Goal: Task Accomplishment & Management: Complete application form

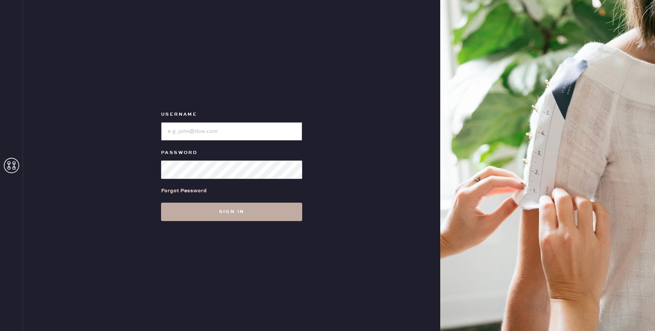
type input "reformationbond"
click at [213, 209] on button "Sign in" at bounding box center [231, 212] width 141 height 18
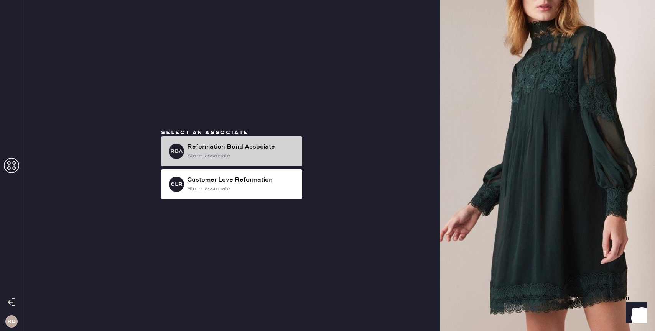
click at [258, 146] on div "Reformation Bond Associate" at bounding box center [241, 147] width 109 height 9
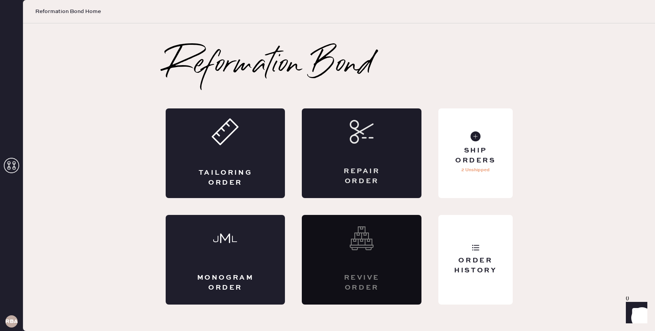
click at [345, 154] on div "Repair Order" at bounding box center [362, 153] width 120 height 90
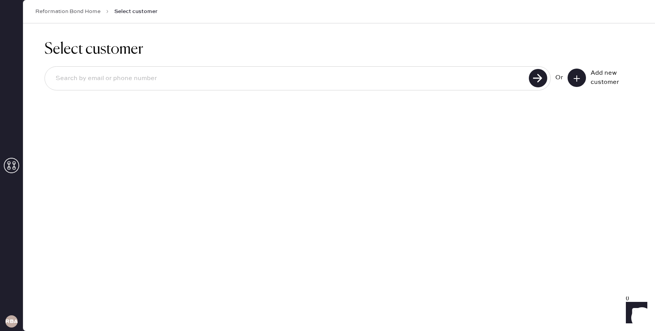
click at [586, 79] on div "Add new customer" at bounding box center [600, 78] width 66 height 18
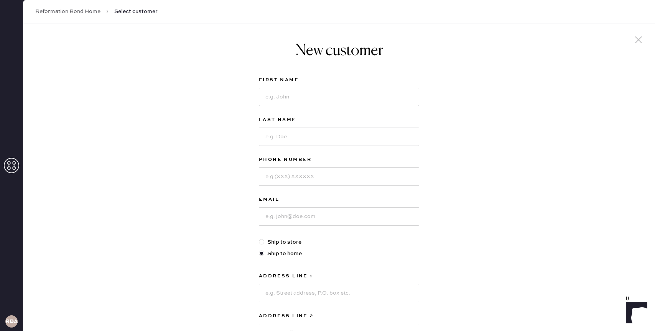
click at [346, 105] on input at bounding box center [339, 97] width 160 height 18
type input "[PERSON_NAME]"
click at [319, 134] on input at bounding box center [339, 137] width 160 height 18
type input "[PERSON_NAME]"
click at [316, 177] on input at bounding box center [339, 176] width 160 height 18
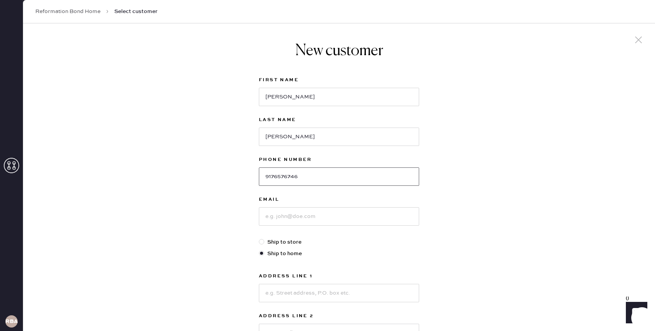
type input "9176576746"
click at [300, 220] on input at bounding box center [339, 216] width 160 height 18
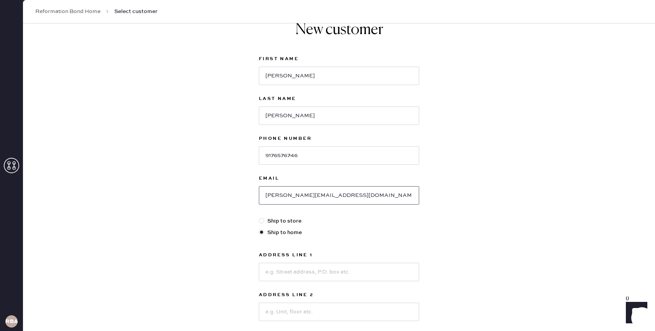
scroll to position [26, 0]
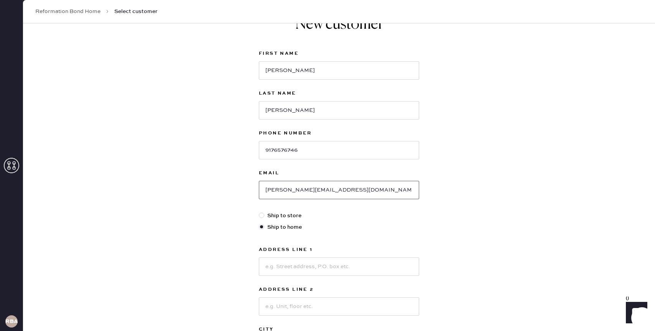
type input "[PERSON_NAME][EMAIL_ADDRESS][DOMAIN_NAME]"
click at [305, 267] on input at bounding box center [339, 267] width 160 height 18
type input "[STREET_ADDRESS]"
click at [309, 306] on input at bounding box center [339, 306] width 160 height 18
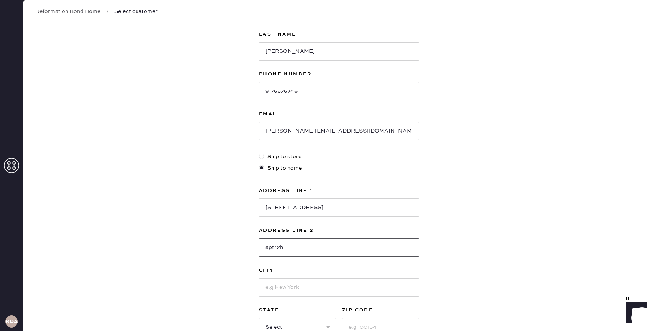
scroll to position [86, 0]
type input "apt 12h"
click at [293, 285] on input at bounding box center [339, 286] width 160 height 18
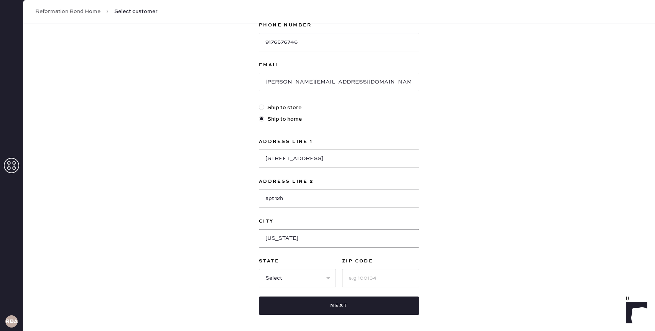
scroll to position [140, 0]
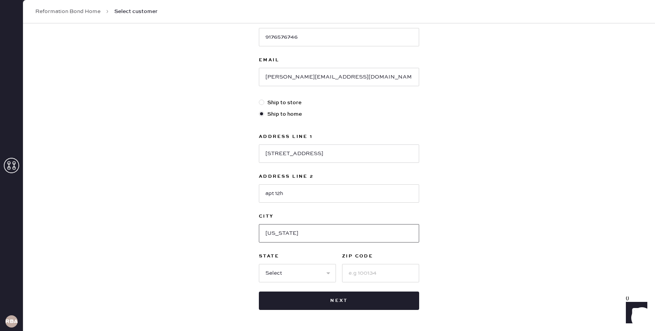
type input "[US_STATE]"
click at [282, 276] on select "Select AK AL AR AZ CA CO CT [GEOGRAPHIC_DATA] DE FL [GEOGRAPHIC_DATA] HI [GEOGR…" at bounding box center [297, 273] width 77 height 18
select select "NY"
click at [259, 264] on select "Select AK AL AR AZ CA CO CT [GEOGRAPHIC_DATA] DE FL [GEOGRAPHIC_DATA] HI [GEOGR…" at bounding box center [297, 273] width 77 height 18
click at [359, 279] on input at bounding box center [380, 273] width 77 height 18
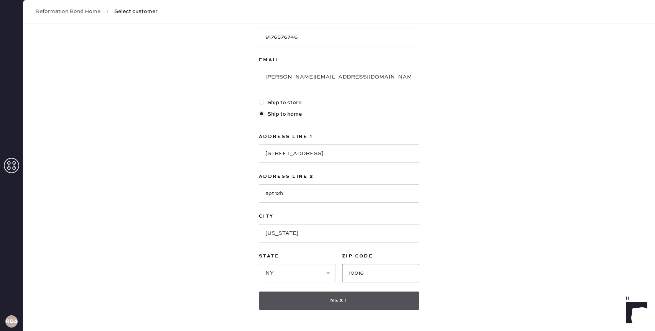
type input "10016"
click at [406, 300] on button "Next" at bounding box center [339, 301] width 160 height 18
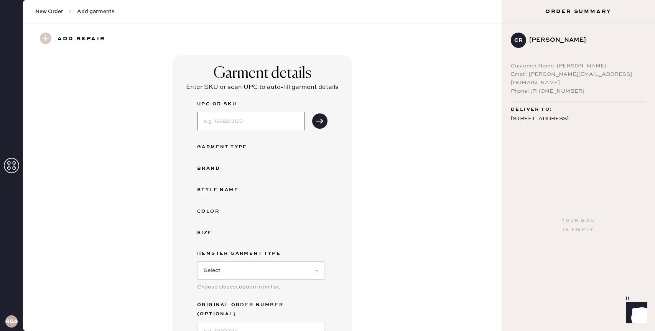
click at [252, 123] on input at bounding box center [250, 121] width 107 height 18
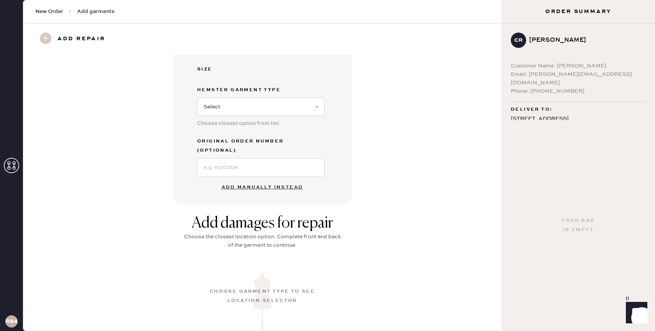
scroll to position [172, 0]
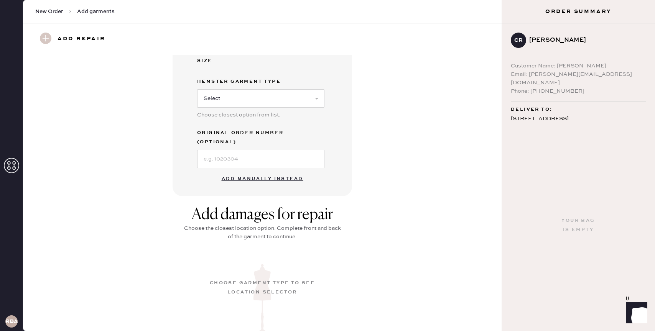
click at [177, 196] on div "Add damages for repair Choose the closest location option. Complete front and b…" at bounding box center [262, 290] width 451 height 189
click at [282, 171] on button "Add manually instead" at bounding box center [262, 178] width 91 height 15
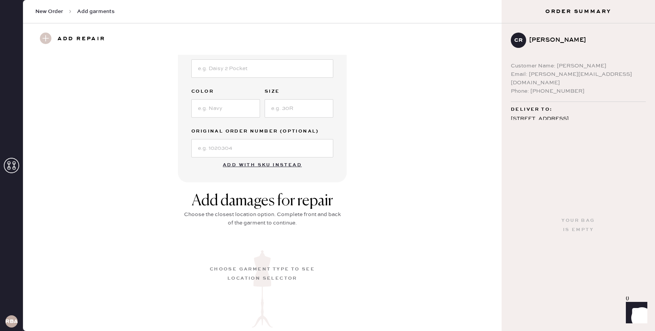
scroll to position [0, 0]
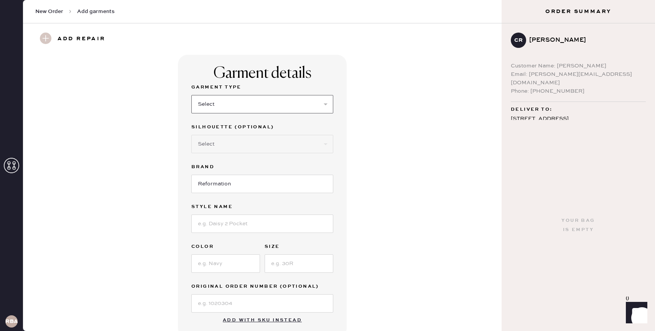
click at [257, 101] on select "Select Basic Skirt Jeans Leggings Pants Shorts Basic Sleeved Dress Basic Sleeve…" at bounding box center [262, 104] width 142 height 18
click at [191, 95] on select "Select Basic Skirt Jeans Leggings Pants Shorts Basic Sleeved Dress Basic Sleeve…" at bounding box center [262, 104] width 142 height 18
click at [226, 107] on select "Select Basic Skirt Jeans Leggings Pants Shorts Basic Sleeved Dress Basic Sleeve…" at bounding box center [262, 104] width 142 height 18
select select "6"
click at [191, 95] on select "Select Basic Skirt Jeans Leggings Pants Shorts Basic Sleeved Dress Basic Sleeve…" at bounding box center [262, 104] width 142 height 18
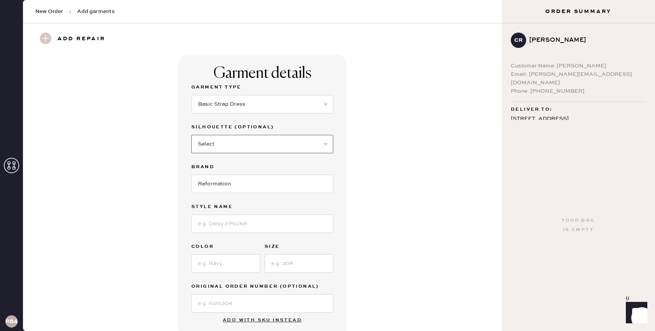
click at [231, 140] on select "Select Maxi Dress Midi Dress Mini Dress Other" at bounding box center [262, 144] width 142 height 18
select select "38"
click at [191, 135] on select "Select Maxi Dress Midi Dress Mini Dress Other" at bounding box center [262, 144] width 142 height 18
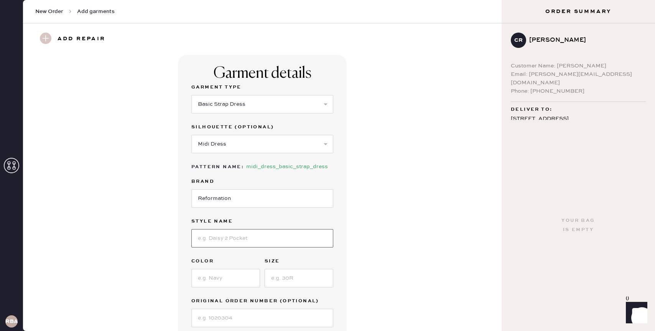
click at [236, 235] on input at bounding box center [262, 238] width 142 height 18
type input "[PERSON_NAME]"
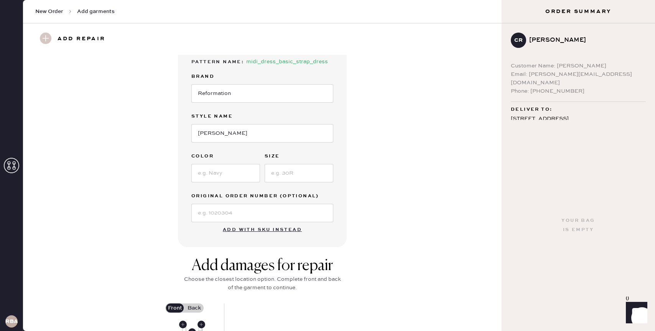
scroll to position [111, 0]
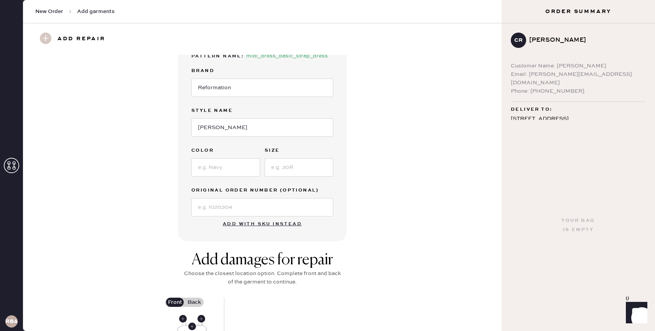
click at [214, 177] on div "Garment Type Select Basic Skirt Jeans Leggings Pants Shorts Basic Sleeved Dress…" at bounding box center [262, 94] width 142 height 245
click at [214, 164] on input at bounding box center [225, 167] width 69 height 18
type input "White Floral"
click at [287, 177] on div "Garment Type Select Basic Skirt Jeans Leggings Pants Shorts Basic Sleeved Dress…" at bounding box center [262, 94] width 142 height 245
click at [287, 172] on input at bounding box center [298, 167] width 69 height 18
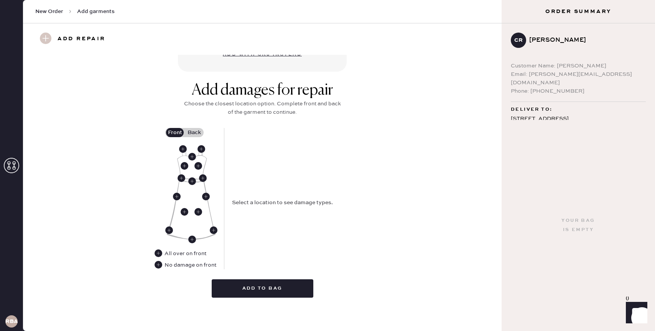
scroll to position [0, 0]
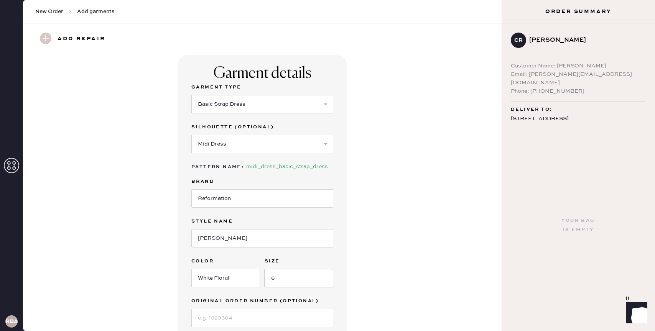
type input "6"
click at [401, 146] on div "Garment details Garment Type Select Basic Skirt Jeans Leggings Pants Shorts Bas…" at bounding box center [262, 203] width 451 height 297
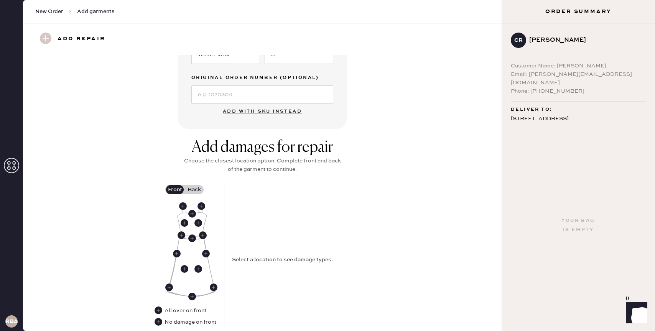
scroll to position [281, 0]
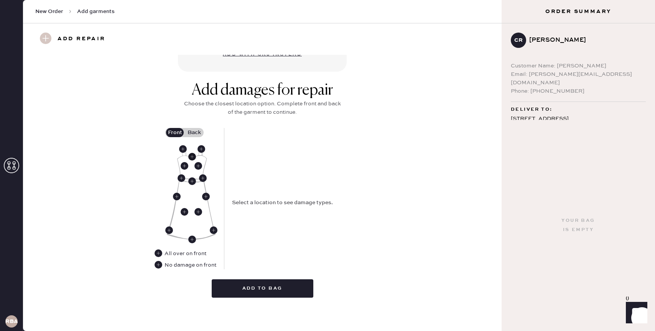
click at [192, 158] on use at bounding box center [192, 157] width 8 height 8
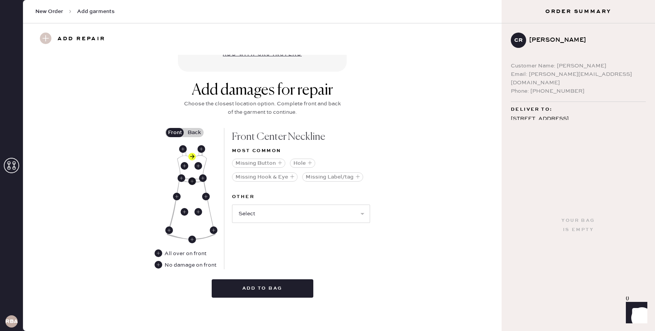
click at [193, 180] on use at bounding box center [192, 181] width 8 height 8
click at [261, 213] on select "Select Broken / Ripped Hem Broken Beads Broken Belt Loop Broken Button Broken C…" at bounding box center [301, 214] width 138 height 18
select select "1657"
click at [232, 205] on select "Select Broken / Ripped Hem Broken Beads Broken Belt Loop Broken Button Broken C…" at bounding box center [301, 214] width 138 height 18
select select
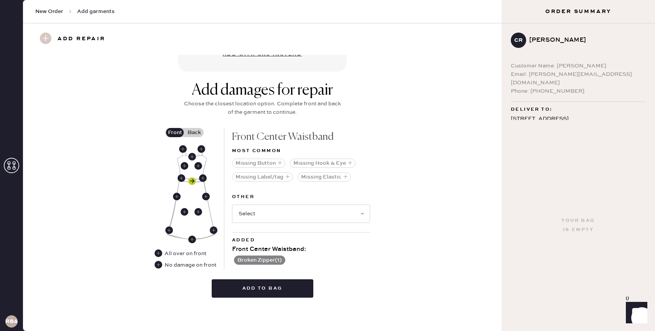
click at [192, 181] on use at bounding box center [192, 181] width 8 height 8
click at [194, 183] on use at bounding box center [192, 181] width 8 height 8
click at [196, 131] on label "Back" at bounding box center [193, 132] width 19 height 9
click at [194, 133] on input "Back" at bounding box center [194, 133] width 0 height 0
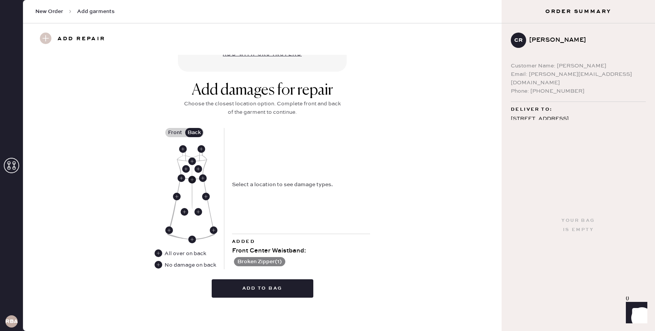
click at [192, 181] on use at bounding box center [192, 180] width 8 height 8
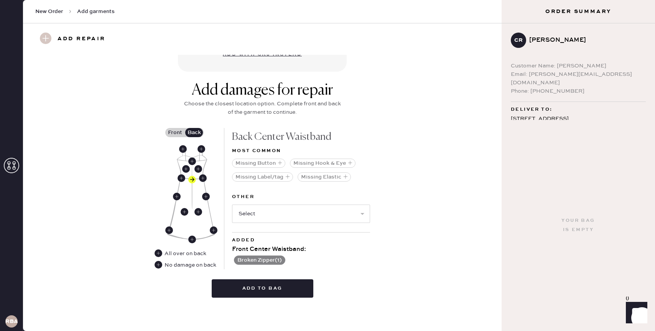
click at [281, 259] on button "Broken Zipper ( 1 )" at bounding box center [259, 260] width 51 height 9
click at [237, 257] on use at bounding box center [237, 261] width 8 height 8
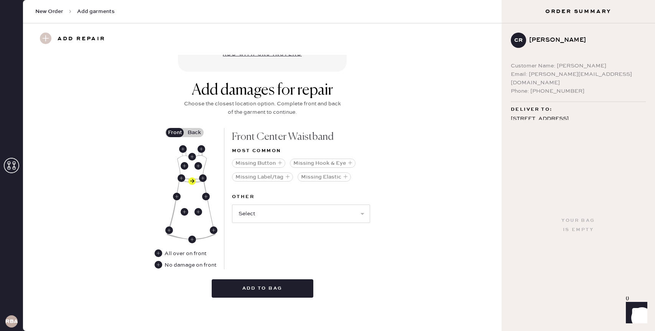
click at [190, 133] on label "Back" at bounding box center [193, 132] width 19 height 9
click at [194, 133] on input "Back" at bounding box center [194, 133] width 0 height 0
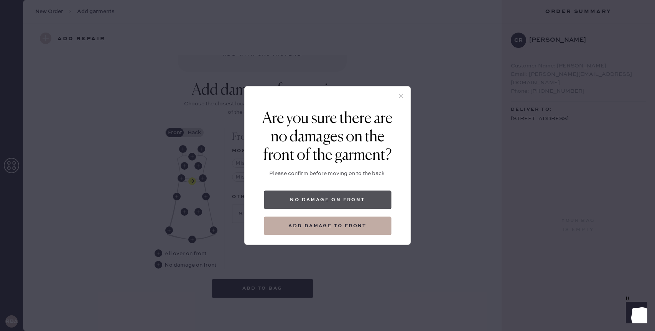
click at [334, 201] on button "No damage on front" at bounding box center [327, 200] width 127 height 18
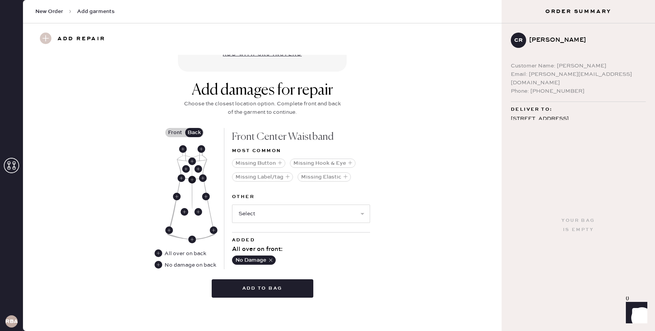
click at [190, 179] on use at bounding box center [192, 180] width 8 height 8
click at [279, 216] on select "Select Broken / Ripped Hem Broken Beads Broken Belt Loop Broken Button Broken C…" at bounding box center [301, 214] width 138 height 18
select select "1657"
click at [232, 205] on select "Select Broken / Ripped Hem Broken Beads Broken Belt Loop Broken Button Broken C…" at bounding box center [301, 214] width 138 height 18
select select
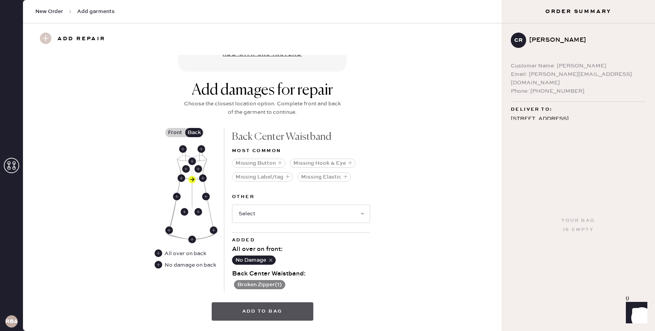
click at [278, 317] on button "Add to bag" at bounding box center [263, 311] width 102 height 18
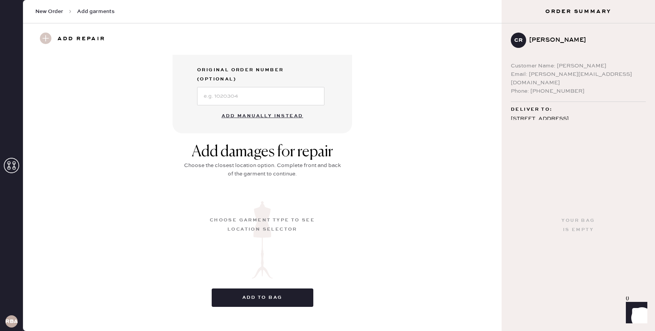
scroll to position [46, 0]
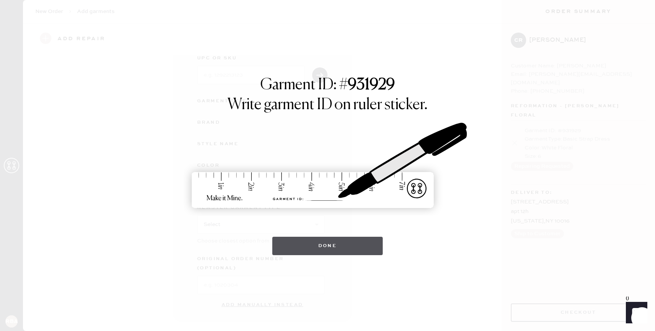
click at [332, 240] on button "Done" at bounding box center [327, 246] width 111 height 18
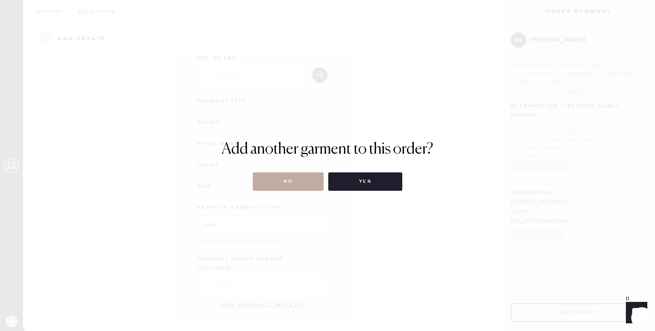
click at [308, 180] on button "No" at bounding box center [288, 181] width 71 height 18
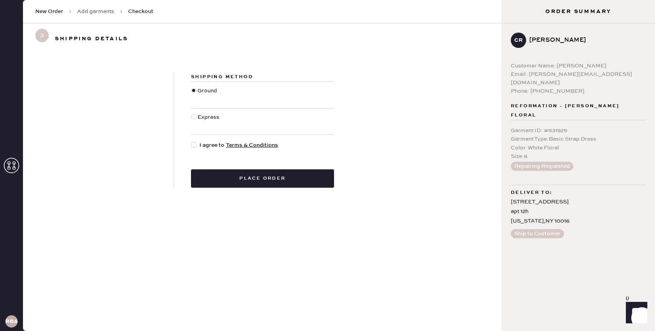
click at [193, 143] on div at bounding box center [193, 144] width 5 height 5
click at [191, 141] on input "I agree to Terms & Conditions" at bounding box center [191, 141] width 0 height 0
checkbox input "true"
click at [255, 176] on button "Place order" at bounding box center [262, 178] width 143 height 18
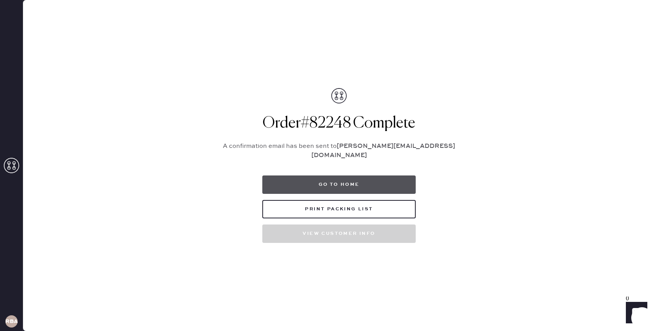
click at [386, 176] on button "Go to home" at bounding box center [338, 185] width 153 height 18
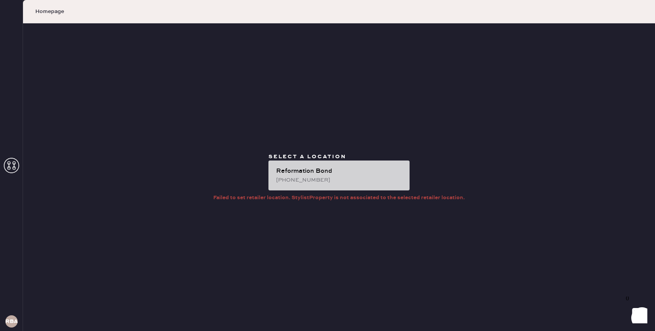
click at [376, 170] on div "Reformation Bond" at bounding box center [339, 171] width 127 height 9
click at [329, 176] on div "[PHONE_NUMBER]" at bounding box center [339, 180] width 127 height 8
click at [297, 187] on div "Reformation Bond (646)-603-0834" at bounding box center [338, 176] width 141 height 30
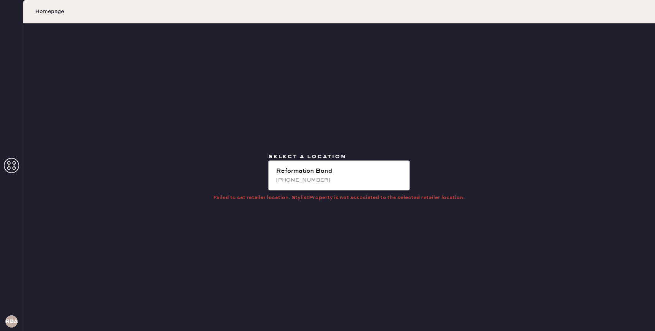
click at [11, 164] on icon at bounding box center [11, 165] width 15 height 15
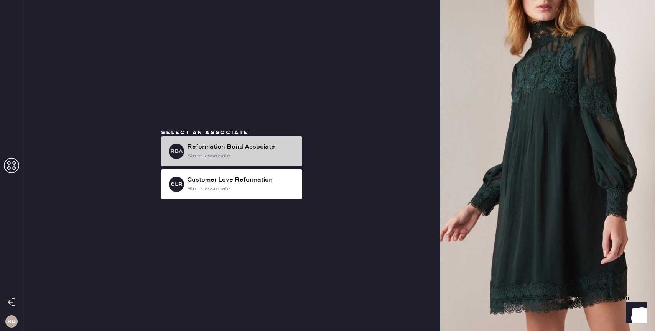
click at [262, 153] on div "store_associate" at bounding box center [241, 156] width 109 height 8
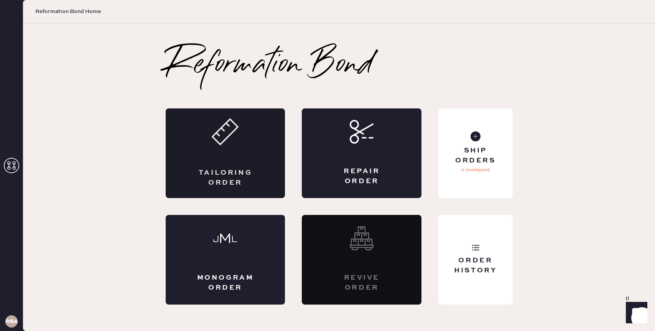
click at [238, 149] on div "Tailoring Order" at bounding box center [226, 153] width 120 height 90
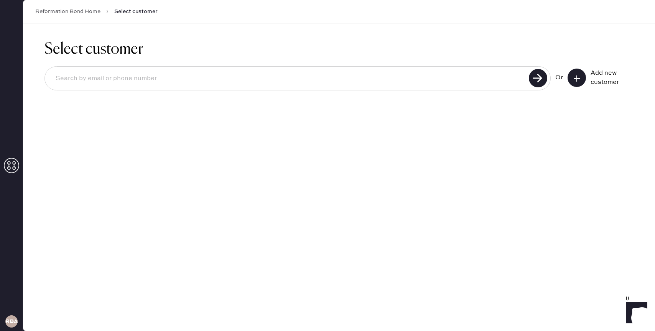
click at [177, 75] on input at bounding box center [287, 79] width 477 height 18
click at [178, 75] on input at bounding box center [287, 79] width 477 height 18
type input "mwalsh0608@gmail.com"
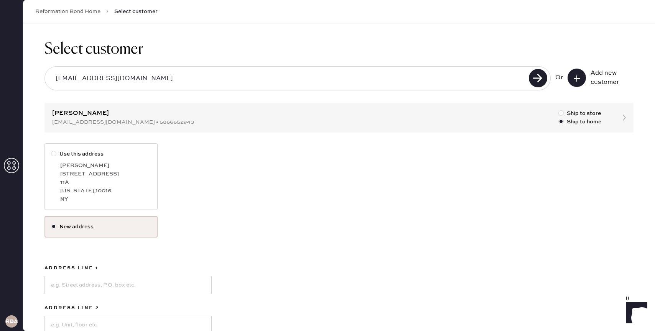
click at [55, 151] on div at bounding box center [53, 153] width 5 height 5
click at [51, 150] on input "Use this address" at bounding box center [51, 150] width 0 height 0
radio input "true"
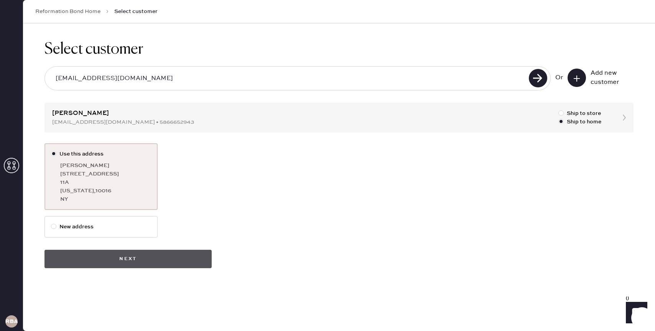
click at [153, 261] on button "Next" at bounding box center [127, 259] width 167 height 18
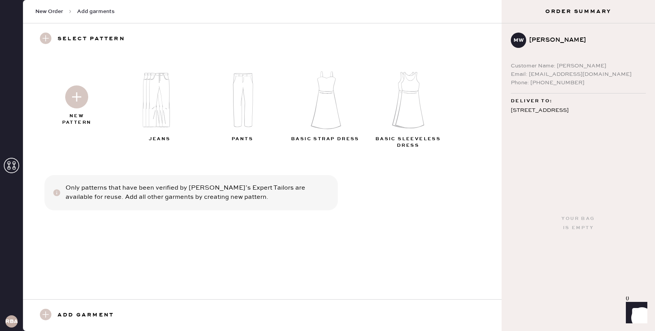
click at [408, 116] on img at bounding box center [409, 100] width 83 height 66
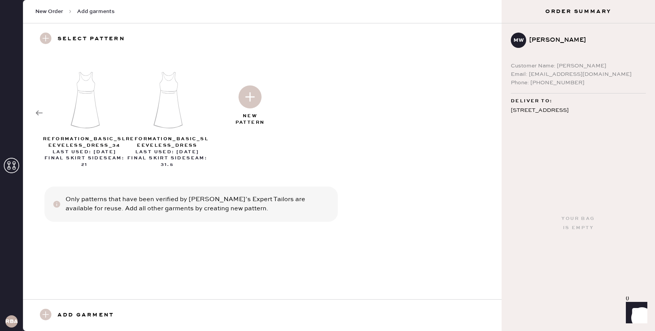
click at [42, 113] on use at bounding box center [39, 112] width 7 height 5
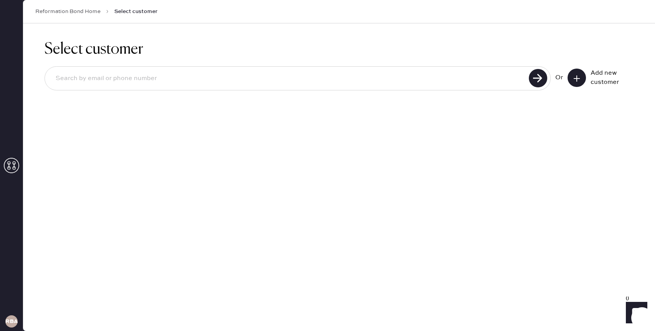
click at [443, 82] on input at bounding box center [287, 79] width 477 height 18
type input "mwalsh0608@gmail.com"
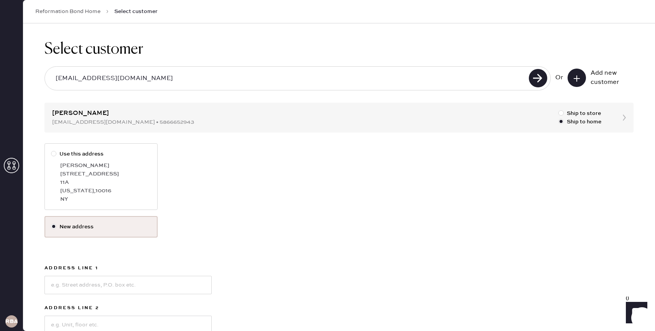
click at [53, 154] on div at bounding box center [53, 153] width 5 height 5
click at [51, 150] on input "Use this address" at bounding box center [51, 150] width 0 height 0
radio input "true"
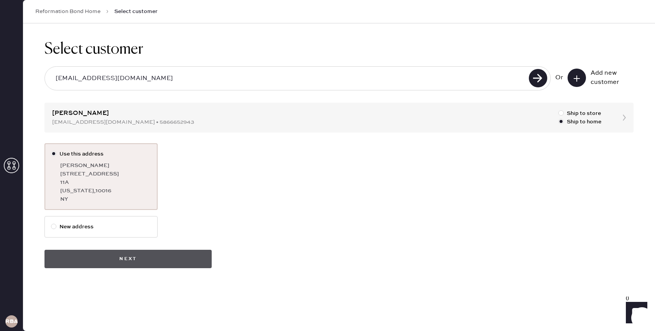
click at [153, 262] on button "Next" at bounding box center [127, 259] width 167 height 18
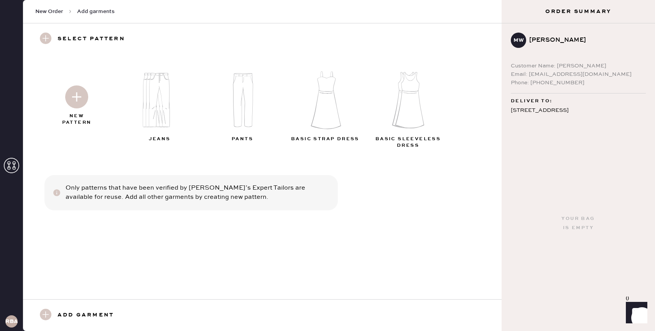
click at [51, 11] on span "New Order" at bounding box center [49, 12] width 28 height 8
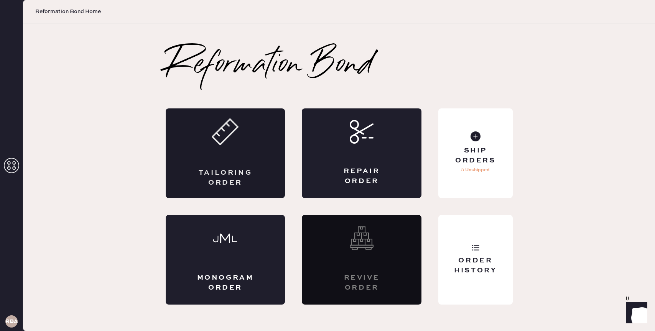
click at [271, 172] on div "Tailoring Order" at bounding box center [226, 153] width 120 height 90
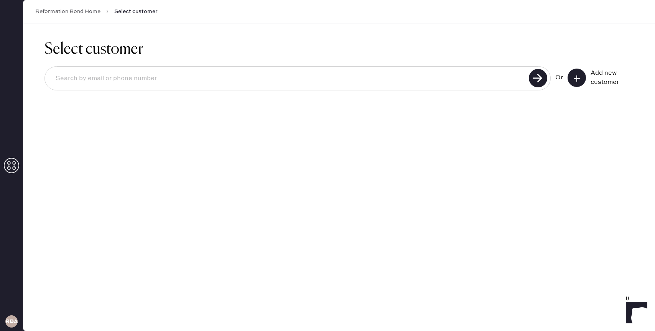
click at [295, 84] on input at bounding box center [287, 79] width 477 height 18
type input "mwalsh0608@gmail.com"
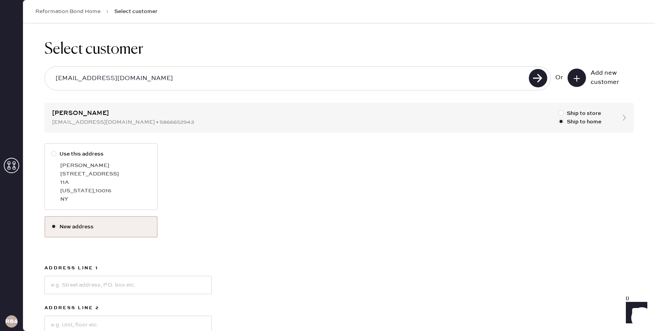
click at [57, 152] on div at bounding box center [55, 154] width 8 height 8
click at [51, 150] on input "Use this address" at bounding box center [51, 150] width 0 height 0
radio input "true"
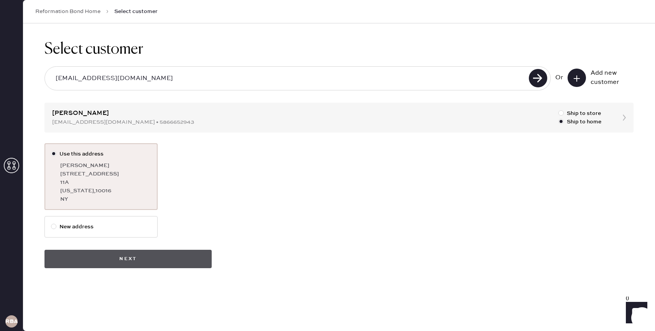
click at [142, 256] on button "Next" at bounding box center [127, 259] width 167 height 18
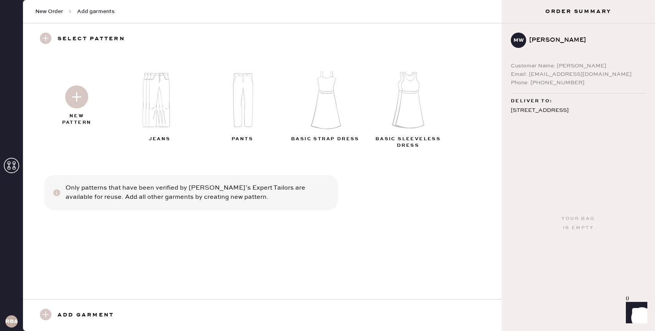
click at [401, 115] on img at bounding box center [409, 100] width 83 height 66
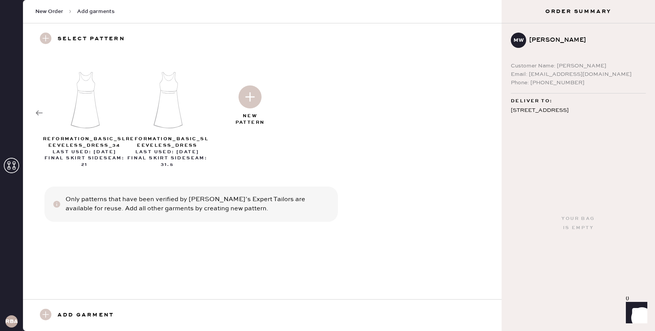
click at [90, 102] on img at bounding box center [85, 100] width 83 height 66
select select "7"
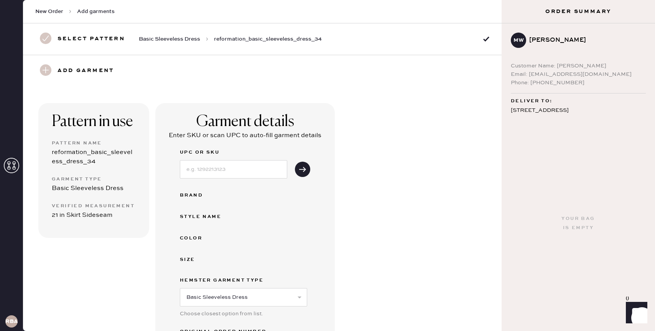
scroll to position [34, 0]
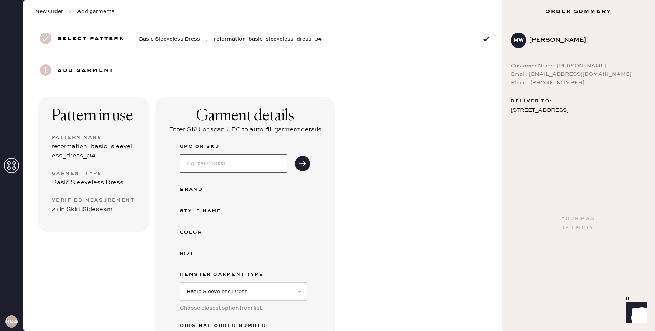
click at [259, 166] on input at bounding box center [233, 163] width 107 height 18
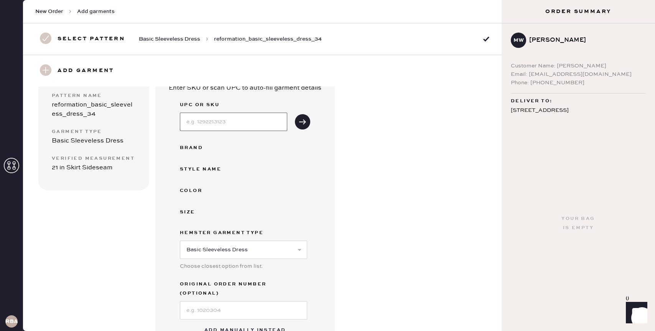
scroll to position [66, 0]
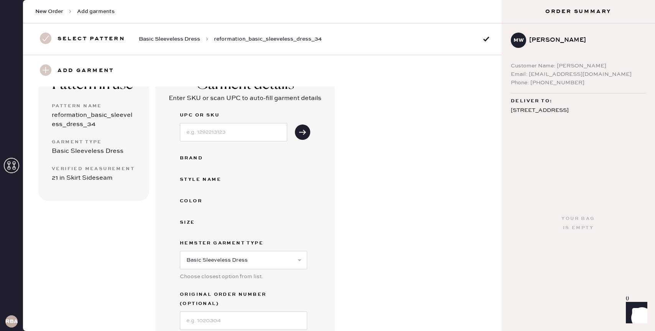
click at [388, 206] on div "Pattern in use Pattern Name reformation_basic_sleeveless_dress_34 Garment Type …" at bounding box center [262, 230] width 478 height 364
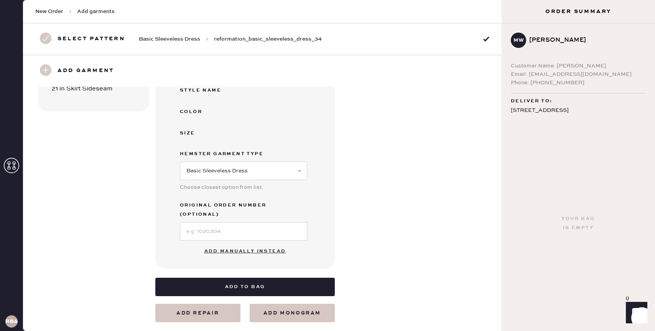
scroll to position [0, 0]
click at [243, 244] on button "Add manually instead" at bounding box center [245, 251] width 91 height 15
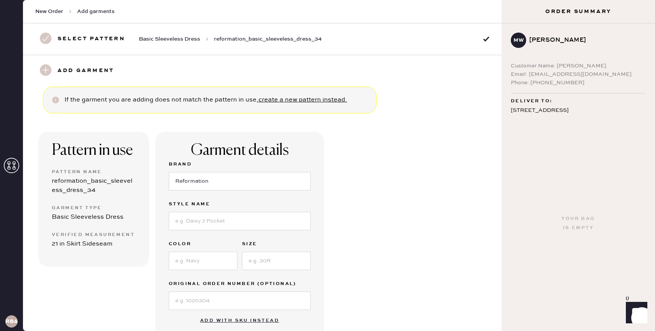
click at [200, 231] on div "Brand Reformation Style name Color Size Original Order Number (Optional)" at bounding box center [240, 235] width 142 height 150
click at [200, 226] on input at bounding box center [240, 221] width 142 height 18
click at [156, 228] on div "Garment details Brand Reformation Style name Color Size Original Order Number (…" at bounding box center [239, 235] width 169 height 206
click at [45, 36] on use at bounding box center [45, 38] width 11 height 11
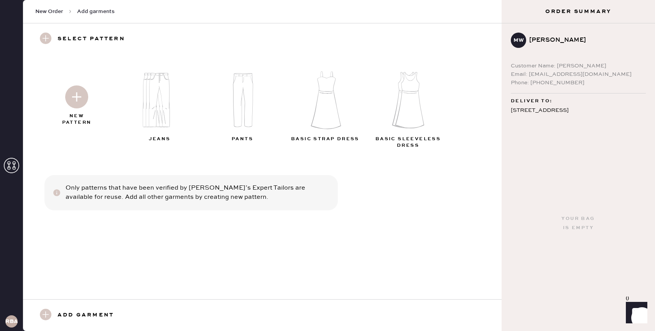
click at [47, 42] on use at bounding box center [45, 38] width 11 height 11
click at [49, 314] on use at bounding box center [45, 314] width 11 height 11
click at [49, 312] on use at bounding box center [45, 314] width 11 height 11
click at [76, 96] on img at bounding box center [76, 96] width 23 height 23
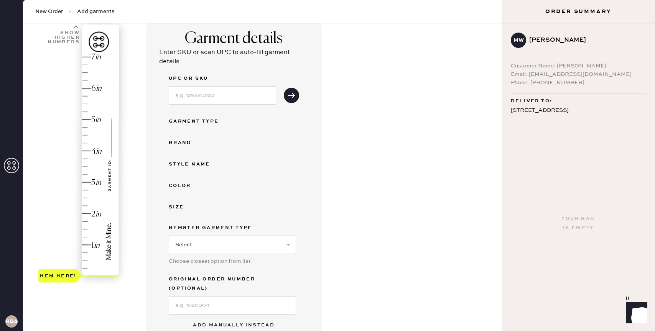
scroll to position [163, 0]
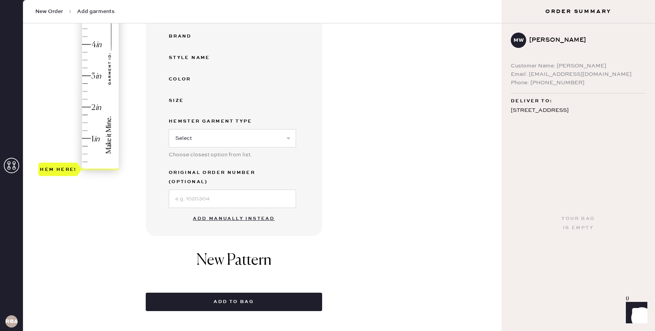
click at [241, 211] on button "Add manually instead" at bounding box center [233, 218] width 91 height 15
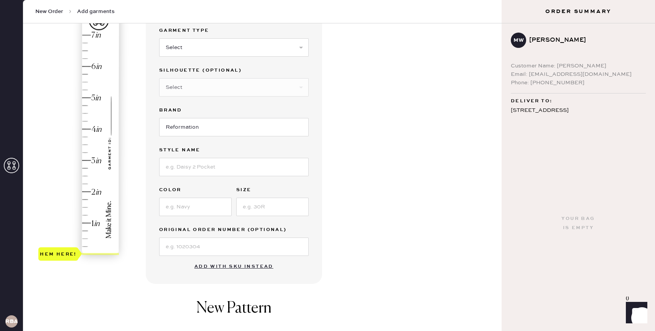
scroll to position [0, 0]
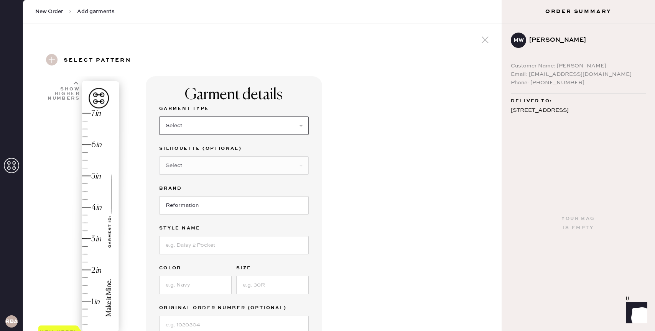
click at [207, 123] on select "Select Basic Skirt Jeans Leggings Pants Shorts Basic Sleeved Dress Basic Sleeve…" at bounding box center [233, 126] width 149 height 18
click at [159, 117] on select "Select Basic Skirt Jeans Leggings Pants Shorts Basic Sleeved Dress Basic Sleeve…" at bounding box center [233, 126] width 149 height 18
click at [204, 117] on select "Select Basic Skirt Jeans Leggings Pants Shorts Basic Sleeved Dress Basic Sleeve…" at bounding box center [233, 126] width 149 height 18
select select "7"
click at [159, 117] on select "Select Basic Skirt Jeans Leggings Pants Shorts Basic Sleeved Dress Basic Sleeve…" at bounding box center [233, 126] width 149 height 18
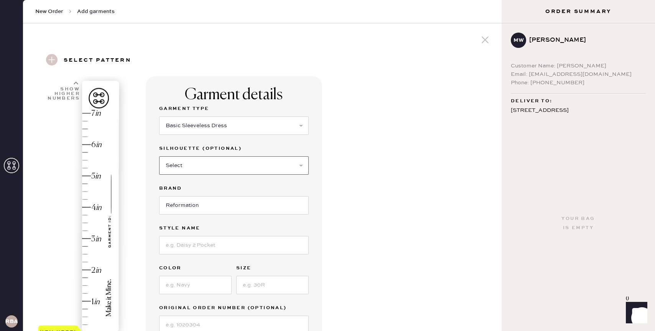
click at [200, 161] on select "Select Maxi Dress Midi Dress Mini Dress Other" at bounding box center [233, 165] width 149 height 18
select select "31"
click at [159, 156] on select "Select Maxi Dress Midi Dress Mini Dress Other" at bounding box center [233, 165] width 149 height 18
click at [194, 205] on input "Reformation" at bounding box center [233, 205] width 149 height 18
click at [195, 245] on input at bounding box center [233, 245] width 149 height 18
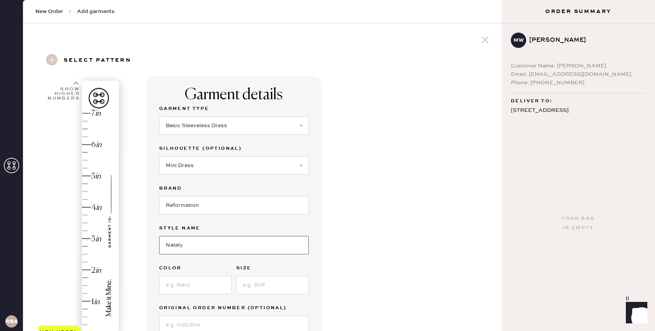
type input "Nataly"
click at [194, 287] on input at bounding box center [195, 285] width 72 height 18
type input "Mole"
click at [261, 282] on input at bounding box center [272, 285] width 72 height 18
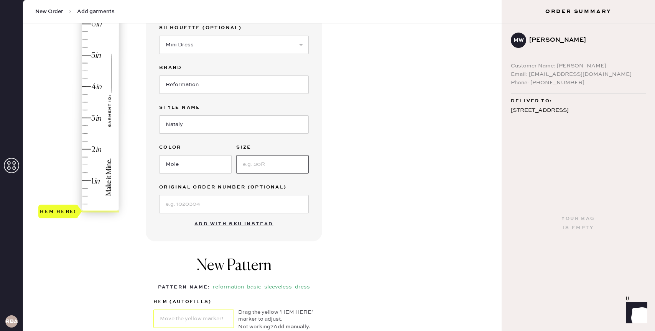
scroll to position [132, 0]
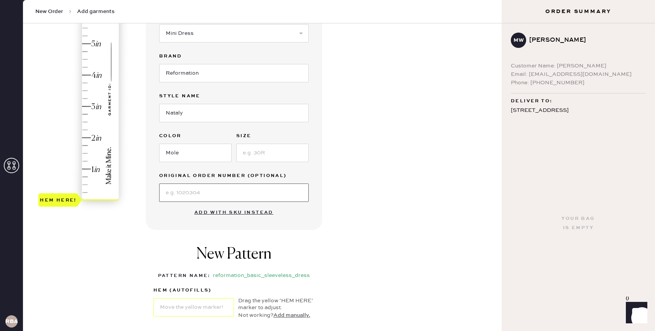
click at [198, 190] on input at bounding box center [233, 193] width 149 height 18
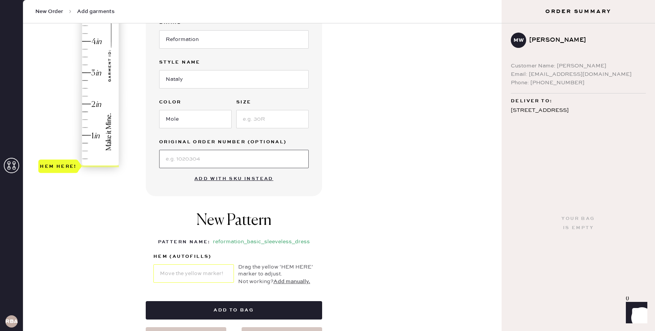
scroll to position [167, 0]
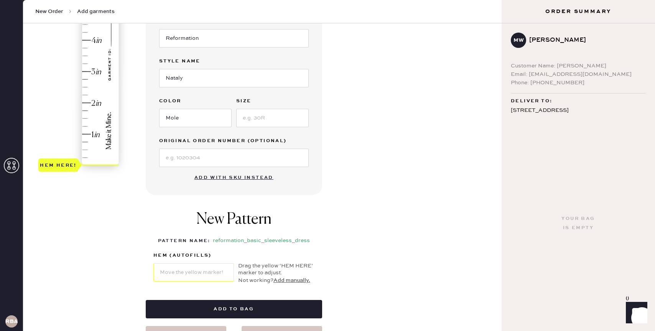
type input "2"
click at [94, 101] on div "Hem here!" at bounding box center [79, 56] width 82 height 226
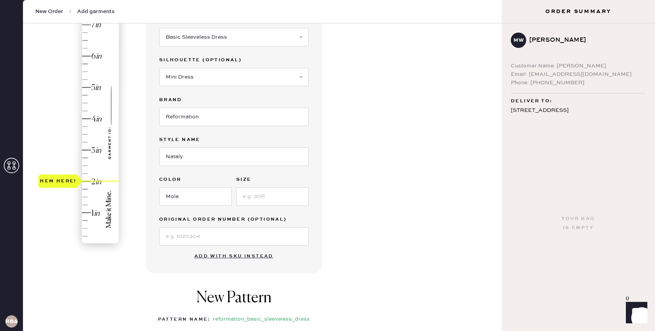
scroll to position [87, 0]
click at [271, 199] on input at bounding box center [272, 198] width 72 height 18
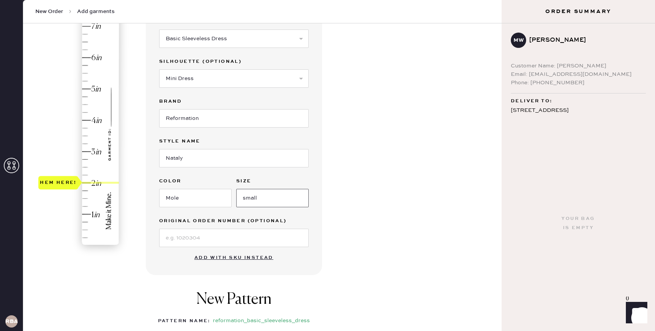
type input "small"
click at [401, 228] on div "Garment details Garment Type Select Basic Skirt Jeans Leggings Pants Shorts Bas…" at bounding box center [321, 206] width 350 height 435
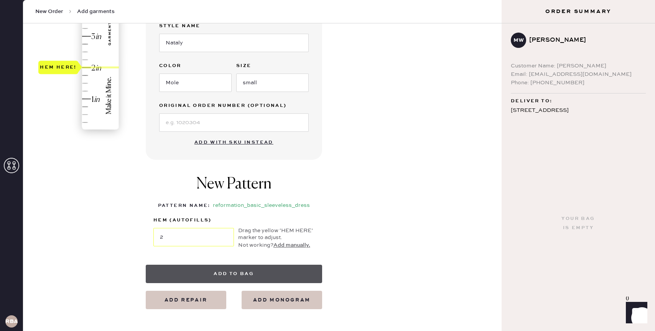
click at [248, 269] on button "Add to bag" at bounding box center [234, 274] width 176 height 18
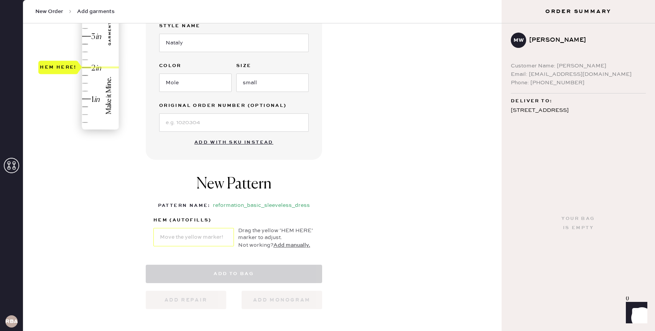
select select "7"
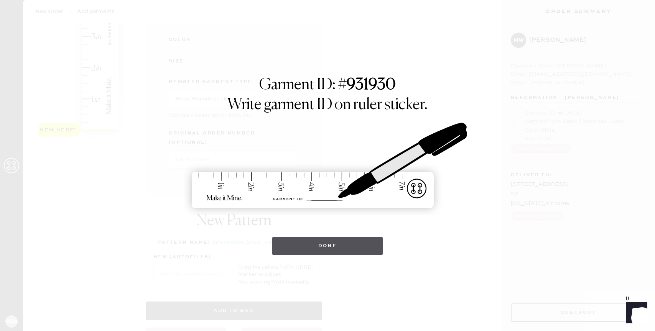
click at [329, 247] on button "Done" at bounding box center [327, 246] width 111 height 18
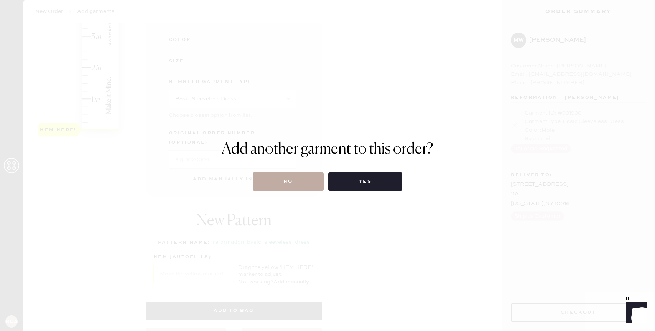
click at [298, 180] on button "No" at bounding box center [288, 181] width 71 height 18
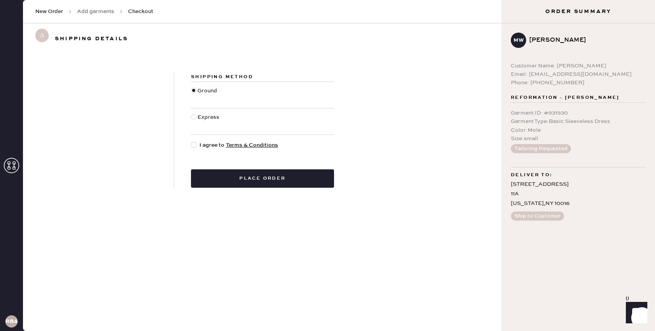
click at [194, 143] on div at bounding box center [193, 144] width 5 height 5
click at [191, 141] on input "I agree to Terms & Conditions" at bounding box center [191, 141] width 0 height 0
checkbox input "true"
click at [262, 179] on button "Place order" at bounding box center [262, 178] width 143 height 18
